Goal: Find contact information: Find contact information

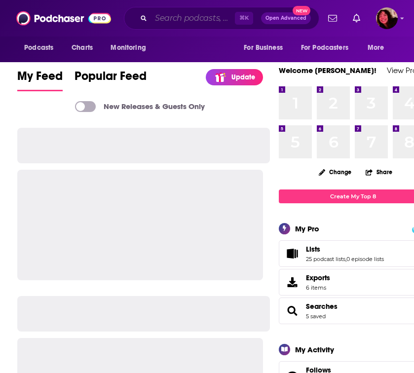
click at [201, 21] on input "Search podcasts, credits, & more..." at bounding box center [193, 18] width 84 height 16
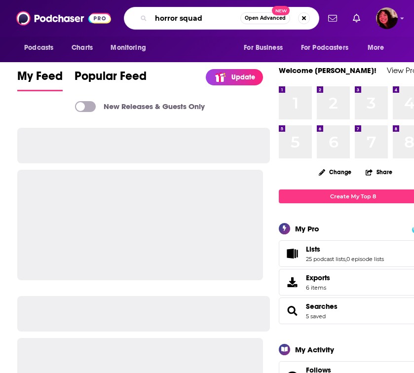
type input "horror squad"
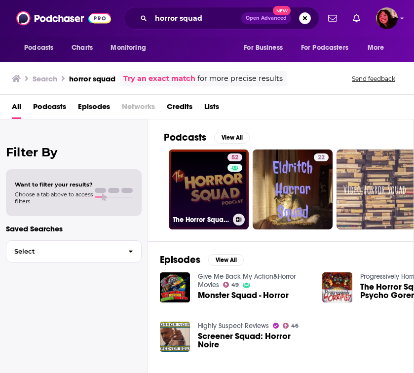
click at [217, 212] on link "52 The Horror Squad Podcast" at bounding box center [209, 190] width 80 height 80
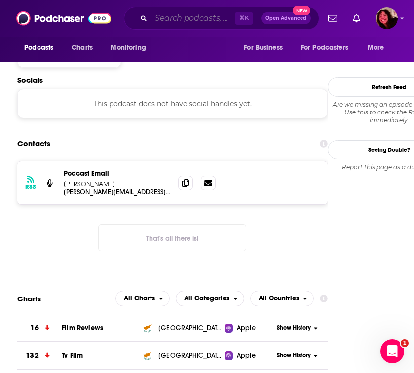
click at [187, 19] on input "Search podcasts, credits, & more..." at bounding box center [193, 18] width 84 height 16
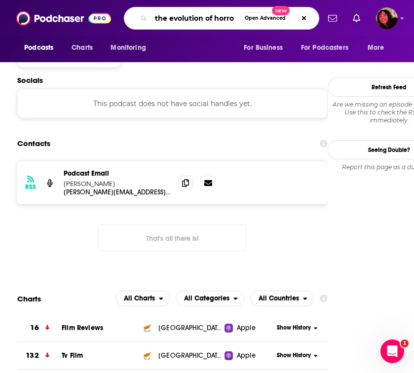
type input "the evolution of horror"
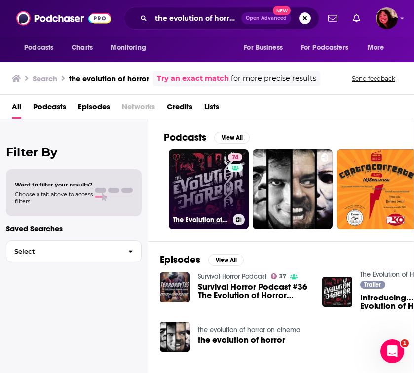
click at [218, 184] on link "74 The Evolution of Horror" at bounding box center [209, 190] width 80 height 80
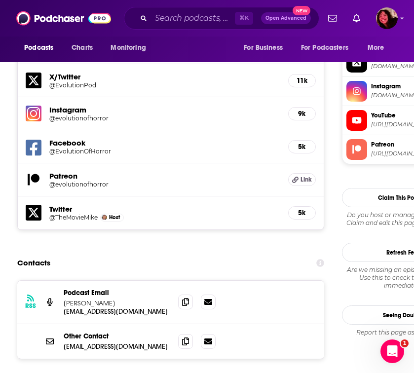
scroll to position [1061, 0]
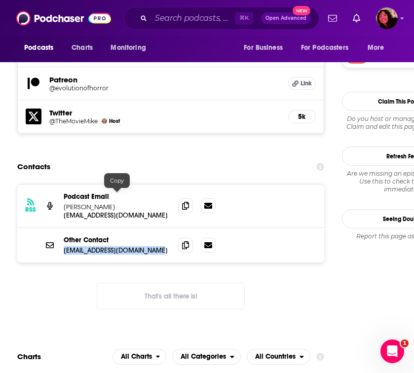
drag, startPoint x: 160, startPoint y: 192, endPoint x: 63, endPoint y: 197, distance: 96.9
click at [63, 228] on div "Other Contact [EMAIL_ADDRESS][DOMAIN_NAME] [EMAIL_ADDRESS][DOMAIN_NAME]" at bounding box center [170, 245] width 307 height 35
copy p "[EMAIL_ADDRESS][DOMAIN_NAME]"
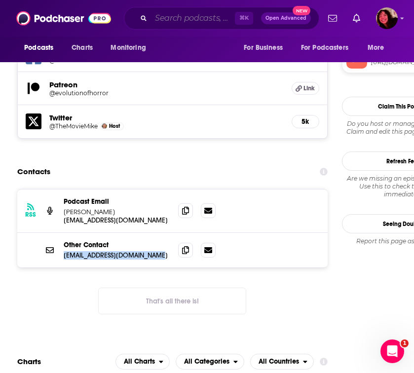
click at [184, 24] on input "Search podcasts, credits, & more..." at bounding box center [193, 18] width 84 height 16
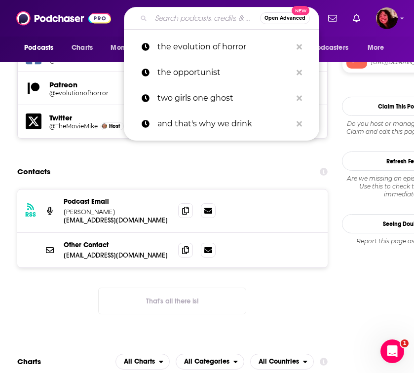
click at [280, 234] on div "RSS Podcast Email [PERSON_NAME] [EMAIL_ADDRESS][DOMAIN_NAME] [EMAIL_ADDRESS][DO…" at bounding box center [172, 259] width 311 height 141
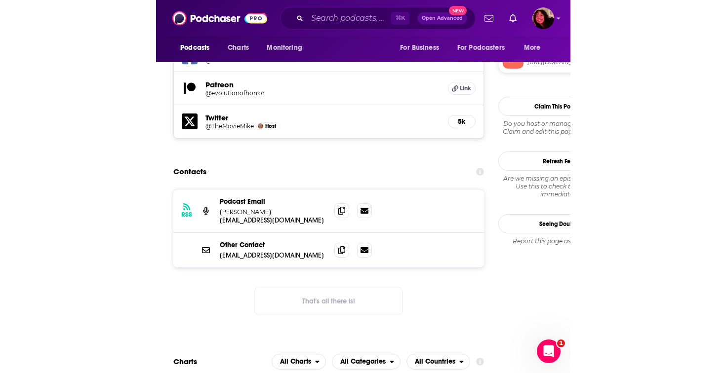
scroll to position [928, 0]
